Goal: Transaction & Acquisition: Book appointment/travel/reservation

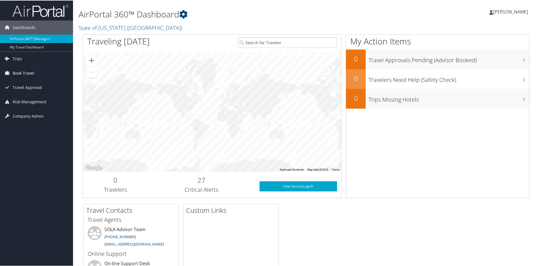
click at [29, 73] on span "Book Travel" at bounding box center [24, 72] width 22 height 14
click at [25, 90] on link "Book/Manage Online Trips" at bounding box center [36, 92] width 73 height 8
click at [34, 74] on span "Book Travel" at bounding box center [24, 72] width 22 height 14
click at [30, 93] on link "Book/Manage Online Trips" at bounding box center [36, 92] width 73 height 8
